Goal: Book appointment/travel/reservation

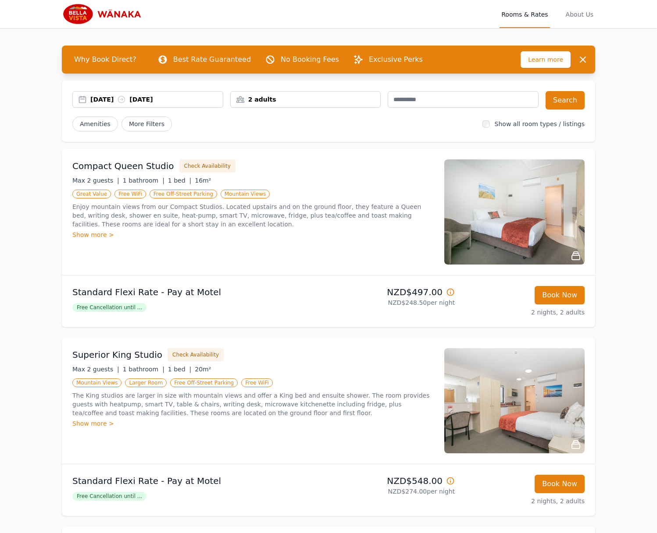
click at [293, 100] on div "2 adults" at bounding box center [306, 99] width 150 height 9
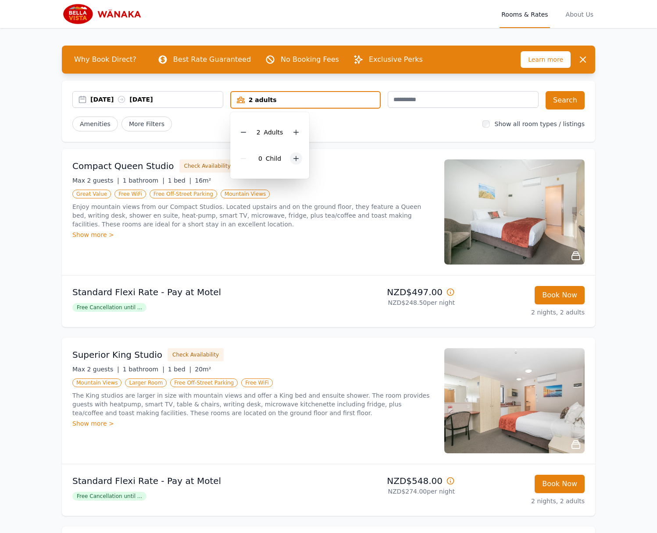
click at [295, 163] on div at bounding box center [296, 159] width 12 height 12
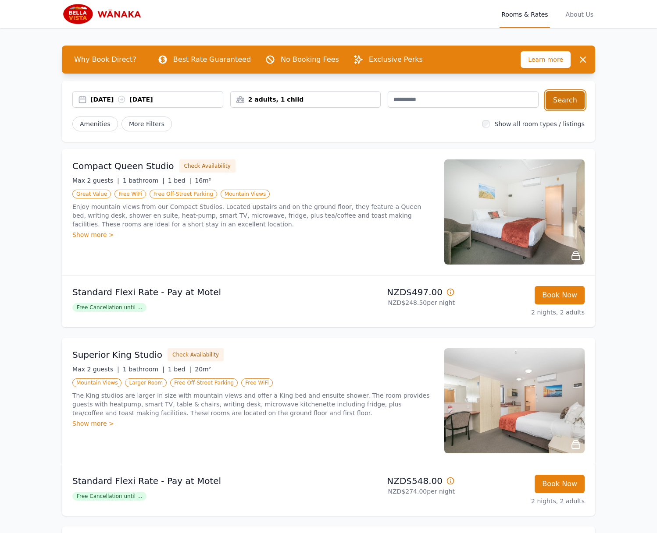
click at [561, 104] on button "Search" at bounding box center [564, 100] width 39 height 18
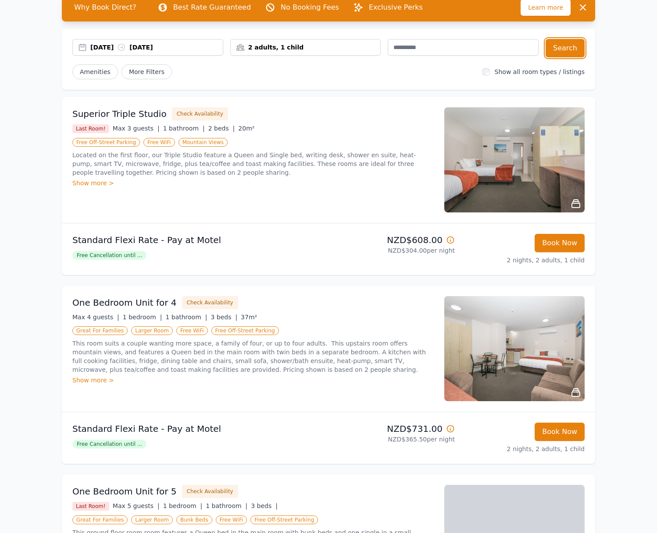
scroll to position [59, 0]
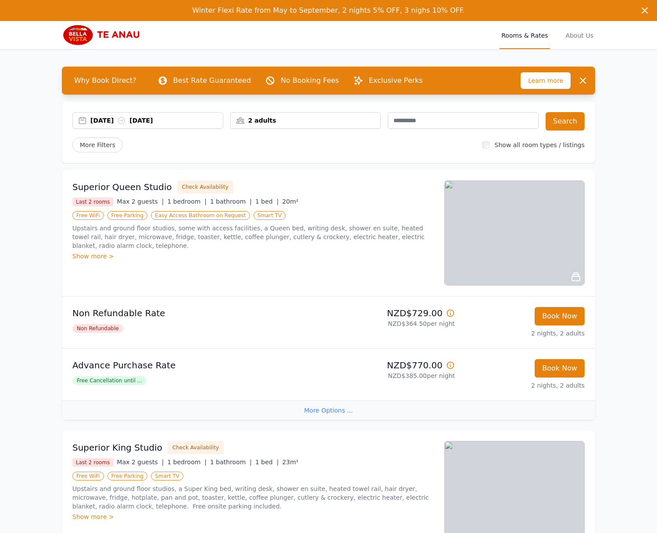
click at [310, 123] on div "2 adults" at bounding box center [306, 120] width 150 height 9
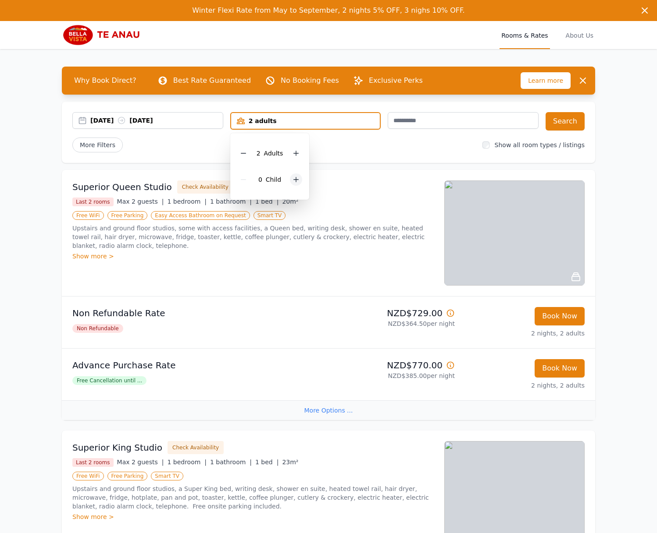
click at [296, 177] on icon at bounding box center [295, 179] width 7 height 7
click at [566, 123] on button "Search" at bounding box center [564, 121] width 39 height 18
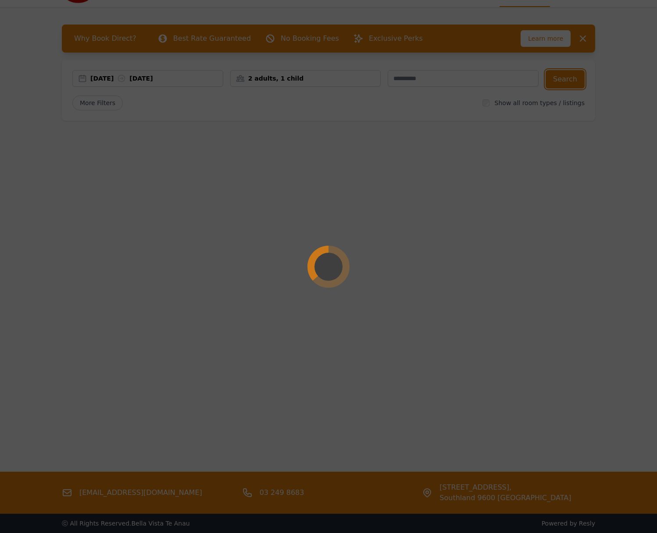
scroll to position [44, 0]
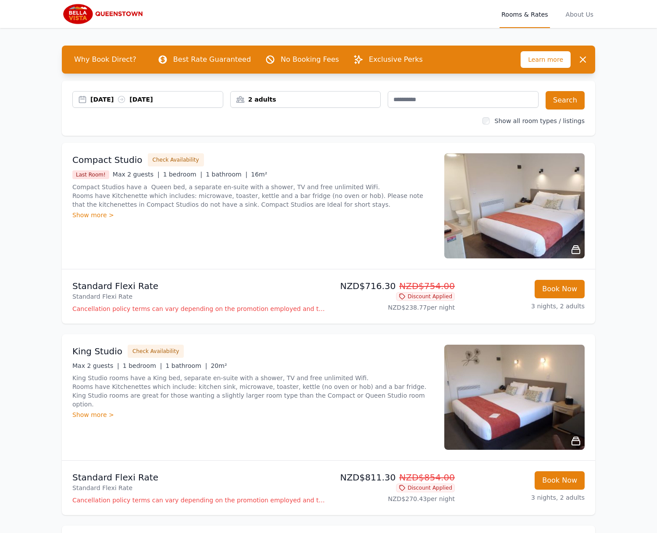
click at [302, 96] on div "2 adults" at bounding box center [306, 99] width 150 height 9
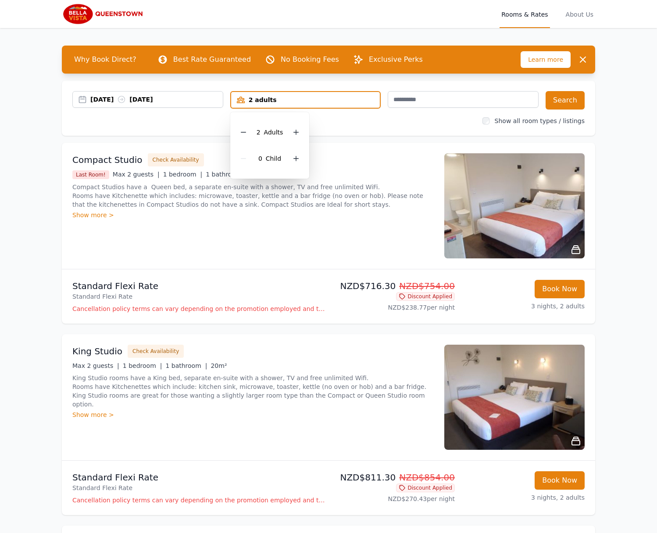
drag, startPoint x: 289, startPoint y: 157, endPoint x: 307, endPoint y: 155, distance: 17.7
click at [290, 157] on div at bounding box center [296, 159] width 12 height 12
click at [571, 102] on button "Search" at bounding box center [564, 100] width 39 height 18
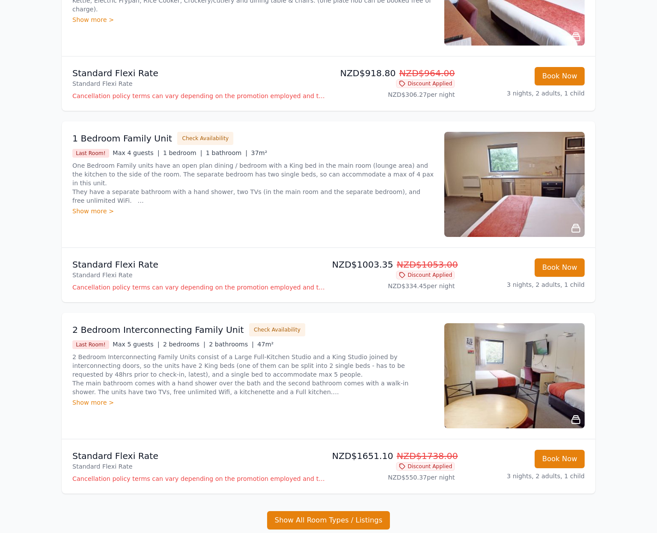
scroll to position [331, 0]
